Goal: Navigation & Orientation: Go to known website

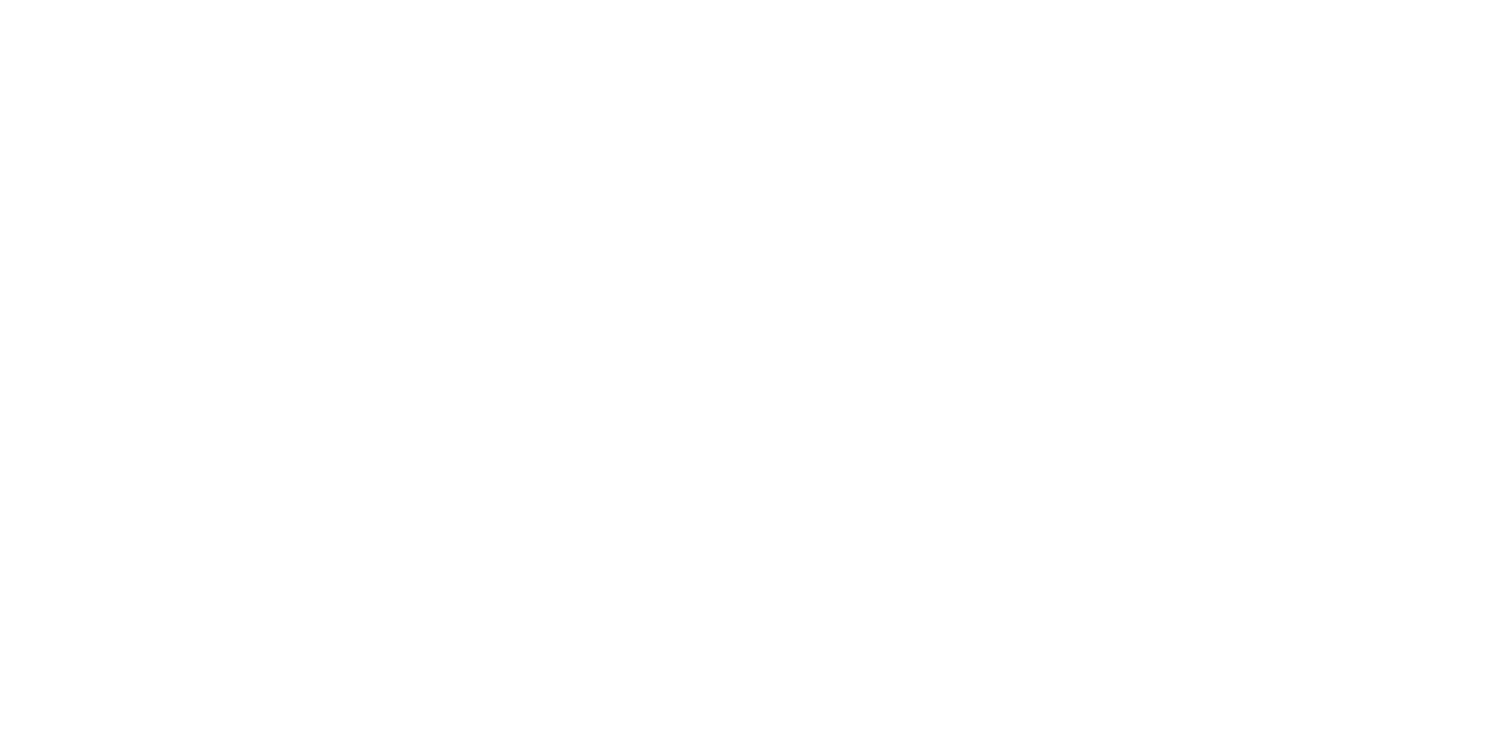
click at [673, 0] on html at bounding box center [746, 0] width 1493 height 0
